Goal: Task Accomplishment & Management: Manage account settings

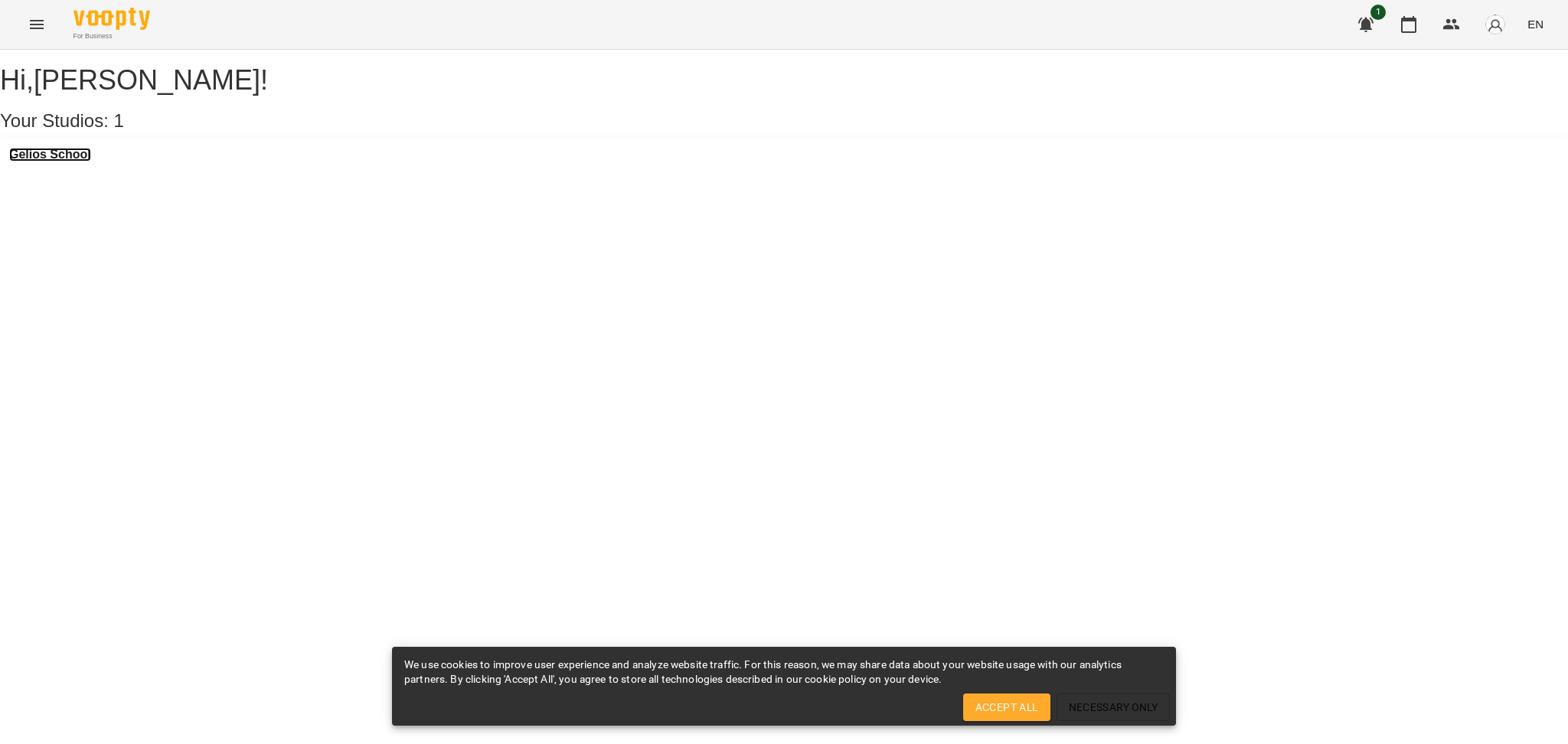
click at [83, 161] on h3 "Gelios School" at bounding box center [50, 154] width 82 height 14
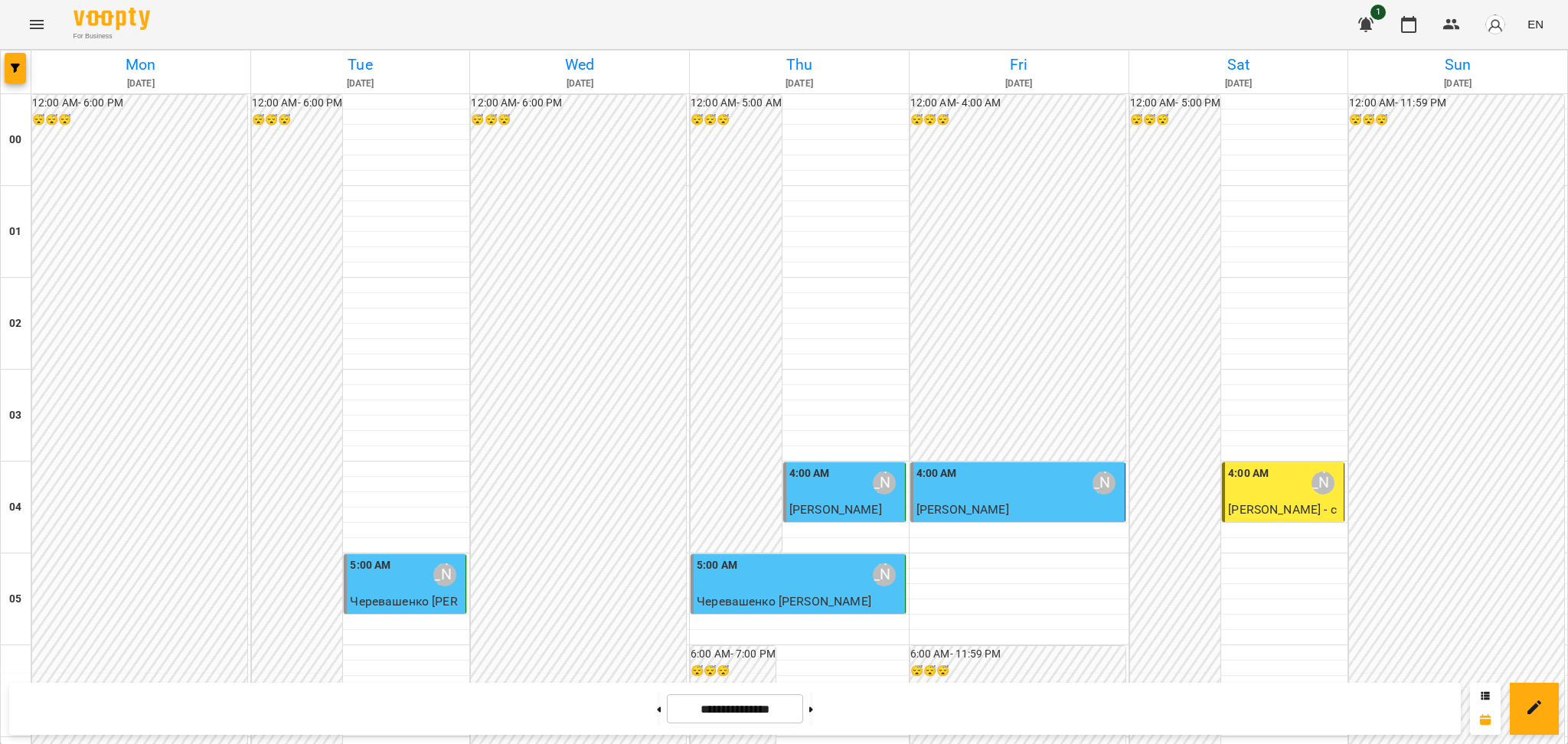
scroll to position [1622, 0]
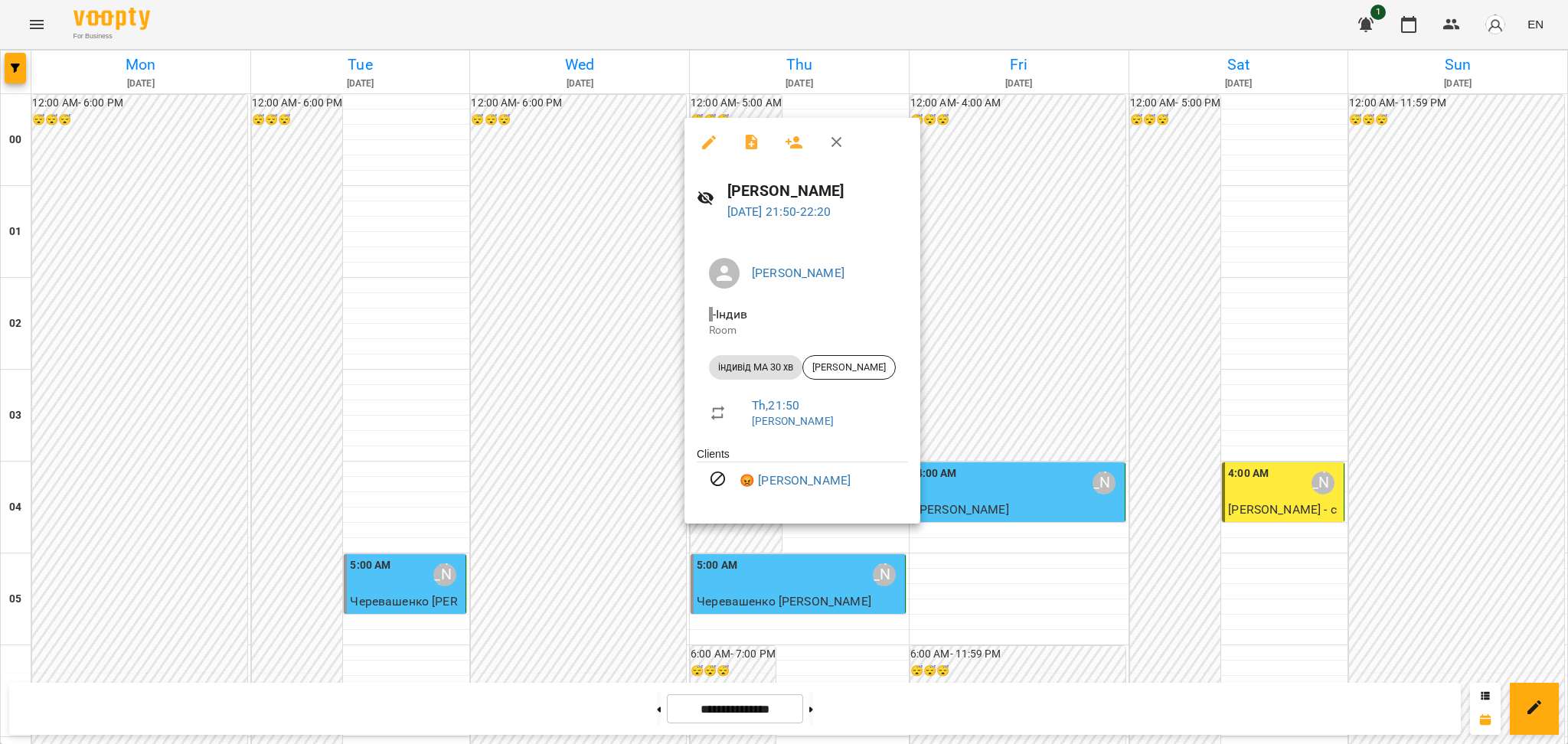
click at [1001, 408] on div at bounding box center [784, 372] width 1568 height 744
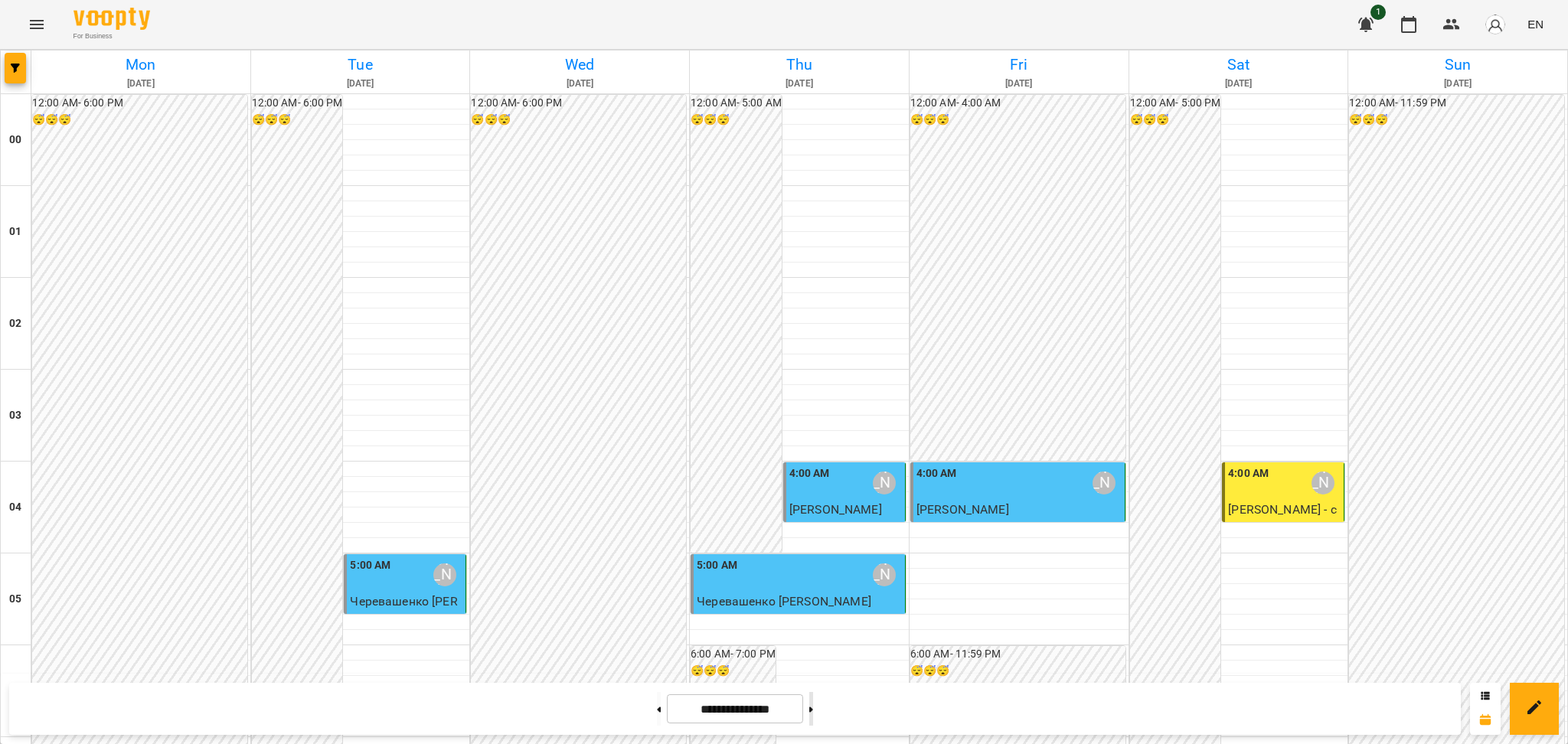
click at [813, 709] on icon at bounding box center [811, 709] width 3 height 5
type input "**********"
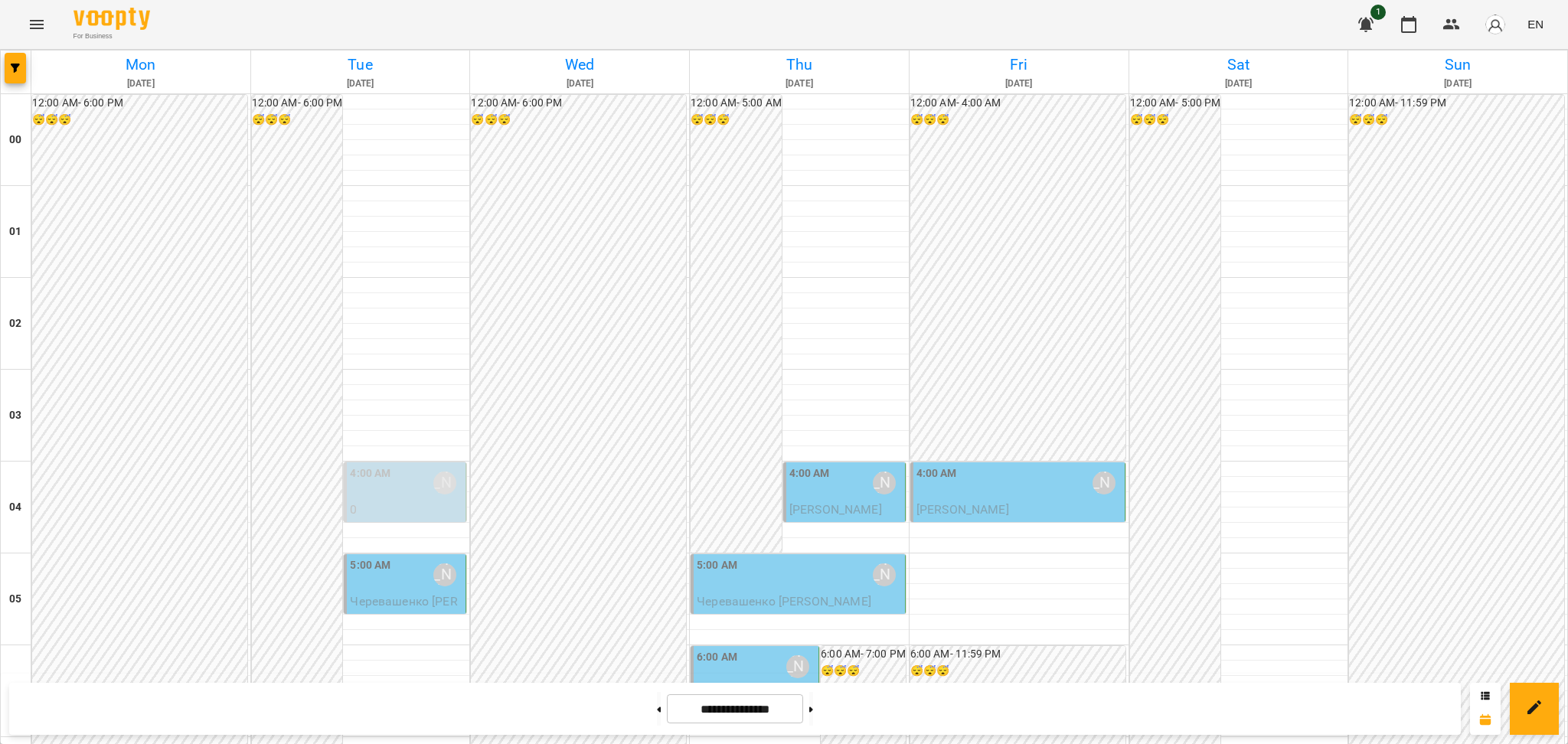
scroll to position [1218, 0]
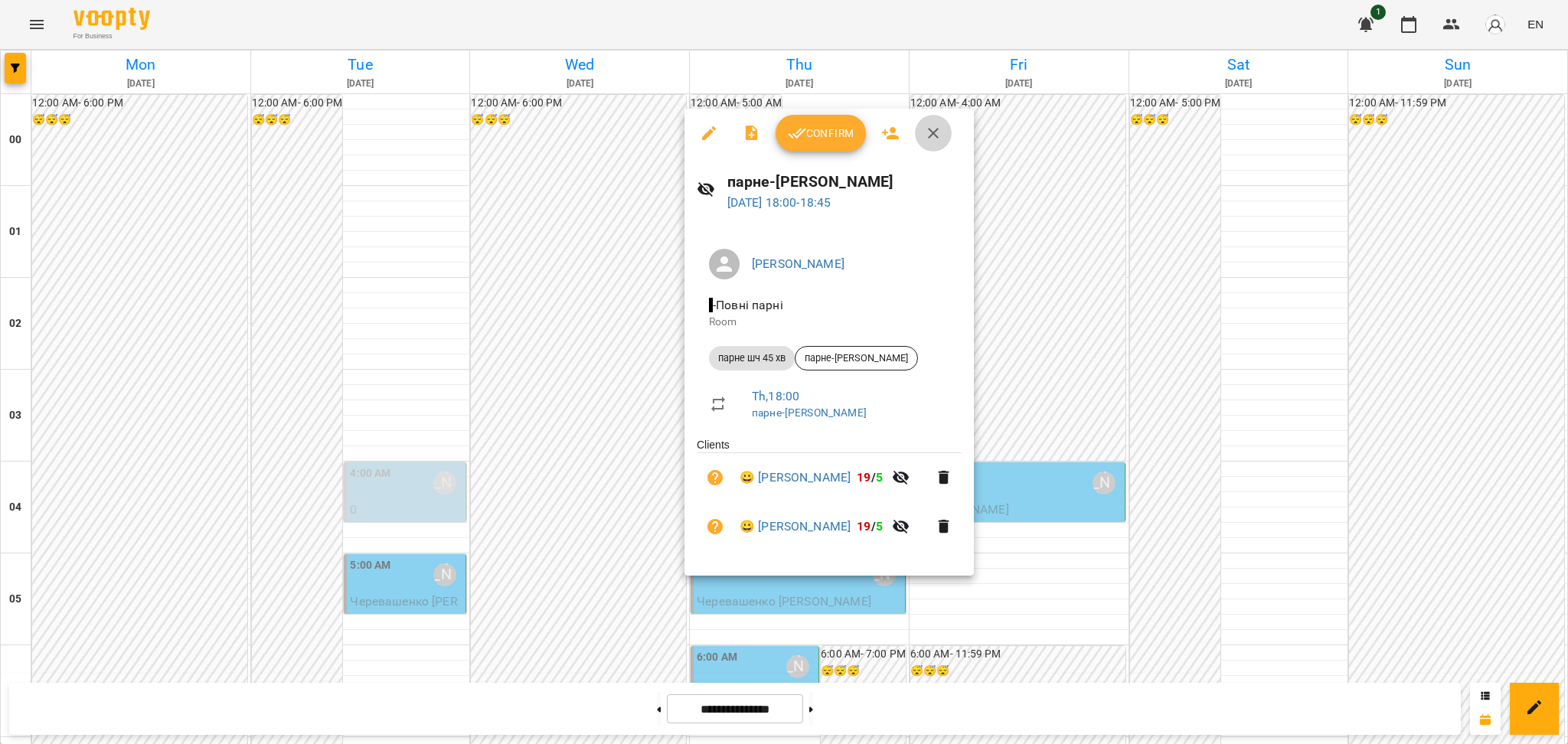
click at [933, 133] on icon "button" at bounding box center [933, 133] width 11 height 11
